Goal: Task Accomplishment & Management: Manage account settings

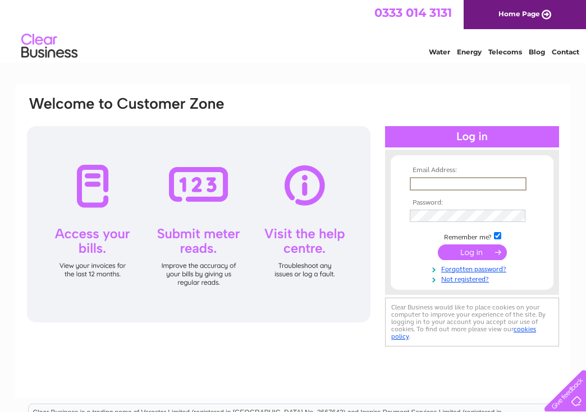
click at [471, 178] on input "text" at bounding box center [468, 183] width 117 height 13
type input "[PERSON_NAME][EMAIL_ADDRESS][DOMAIN_NAME]"
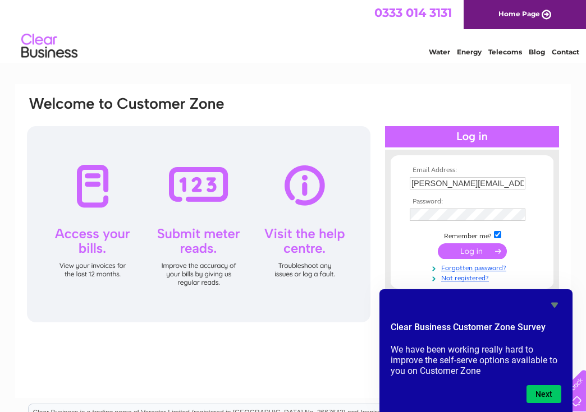
click at [480, 253] on input "submit" at bounding box center [472, 252] width 69 height 16
click at [469, 250] on input "submit" at bounding box center [472, 252] width 69 height 16
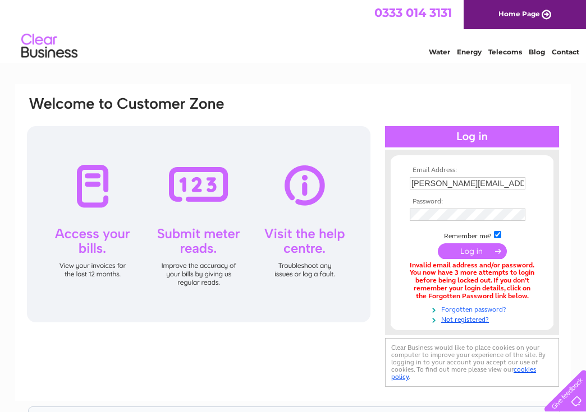
click at [497, 310] on link "Forgotten password?" at bounding box center [473, 309] width 127 height 11
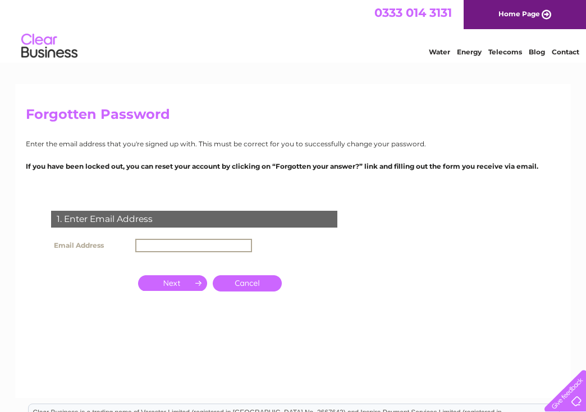
click at [198, 245] on input "text" at bounding box center [193, 245] width 117 height 13
type input "[PERSON_NAME][EMAIL_ADDRESS][DOMAIN_NAME]"
click at [180, 281] on input "button" at bounding box center [172, 283] width 69 height 16
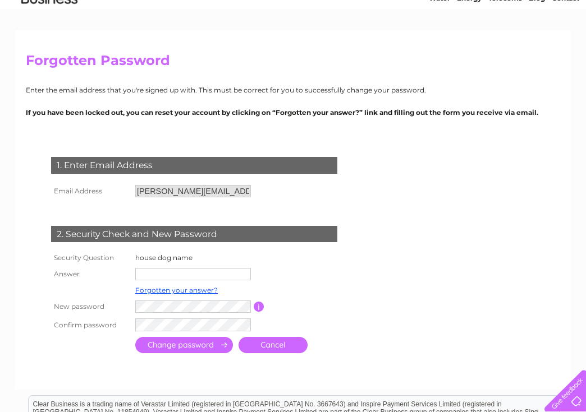
scroll to position [112, 0]
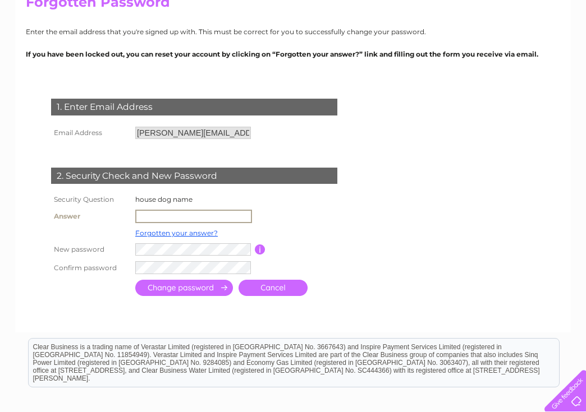
click at [180, 217] on input "text" at bounding box center [193, 216] width 117 height 13
type input "robbie"
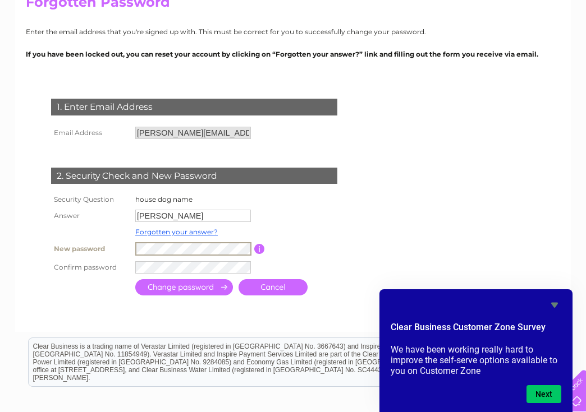
click at [88, 233] on tbody "Security Question house dog name Answer robbie Forgotten your answer? New passw…" at bounding box center [206, 234] width 317 height 84
click at [186, 288] on input "submit" at bounding box center [184, 287] width 98 height 16
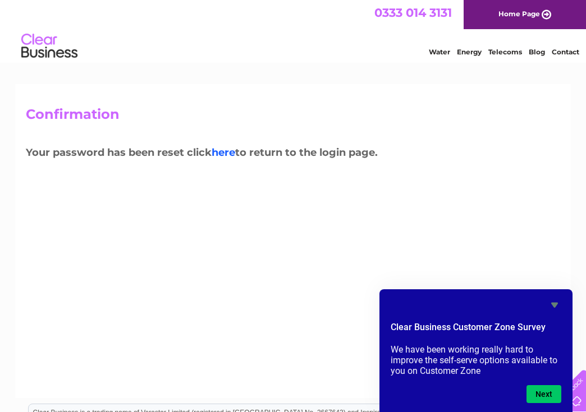
click at [229, 153] on link "here" at bounding box center [224, 152] width 24 height 12
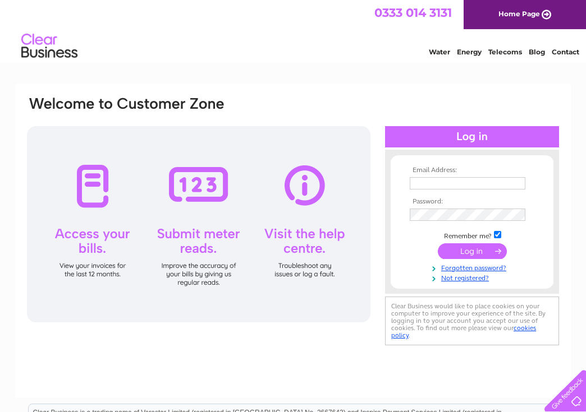
click at [506, 179] on input "text" at bounding box center [468, 183] width 116 height 12
type input "russell.byres@yahoo.co.uk"
click at [470, 250] on input "submit" at bounding box center [472, 252] width 69 height 16
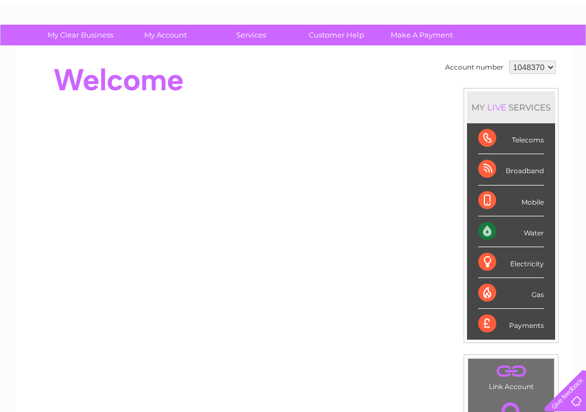
scroll to position [112, 0]
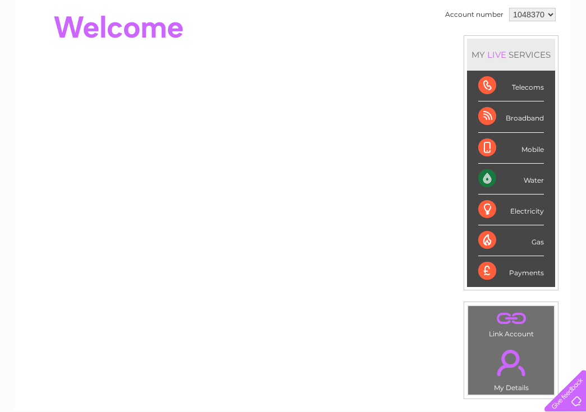
click at [523, 269] on div "Payments" at bounding box center [511, 271] width 66 height 30
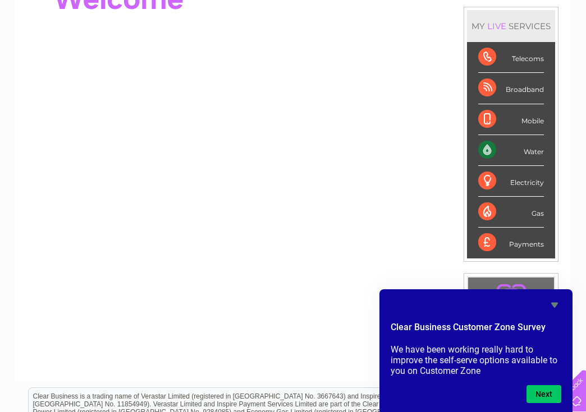
scroll to position [0, 0]
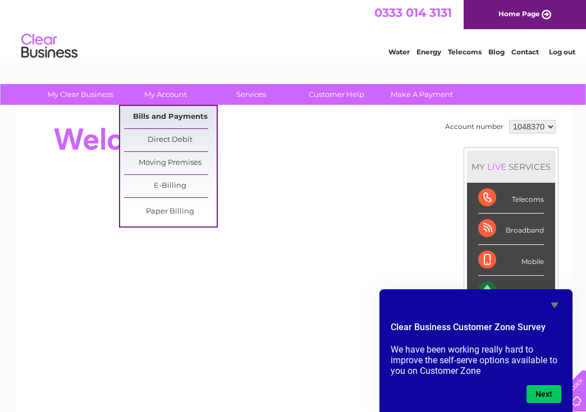
click at [174, 113] on link "Bills and Payments" at bounding box center [170, 117] width 93 height 22
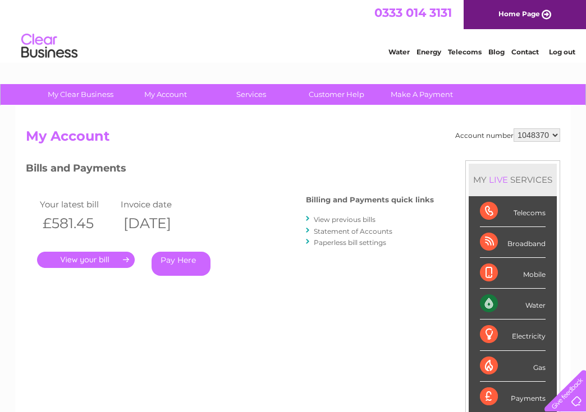
click at [82, 254] on link "." at bounding box center [86, 260] width 98 height 16
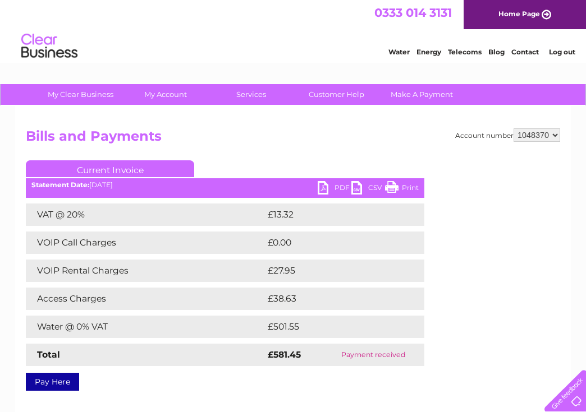
click at [322, 187] on link "PDF" at bounding box center [335, 189] width 34 height 16
